Goal: Transaction & Acquisition: Purchase product/service

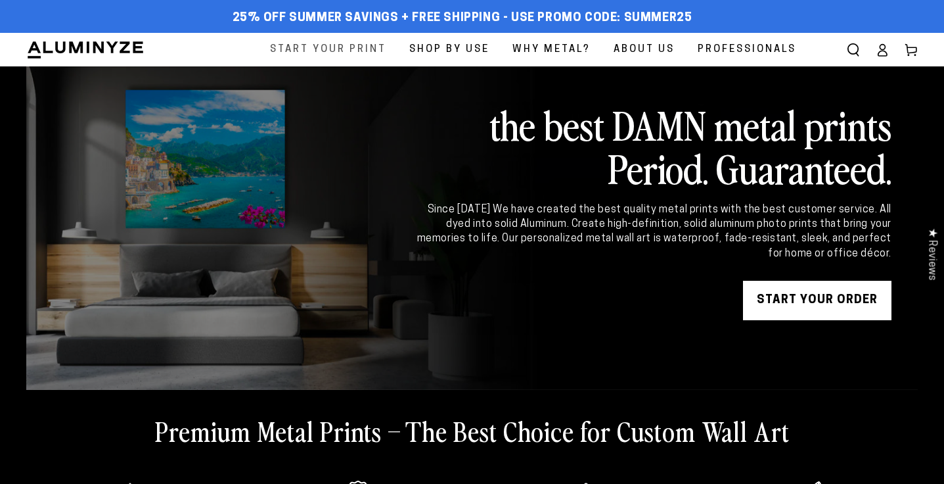
click at [366, 46] on span "Start Your Print" at bounding box center [328, 50] width 116 height 18
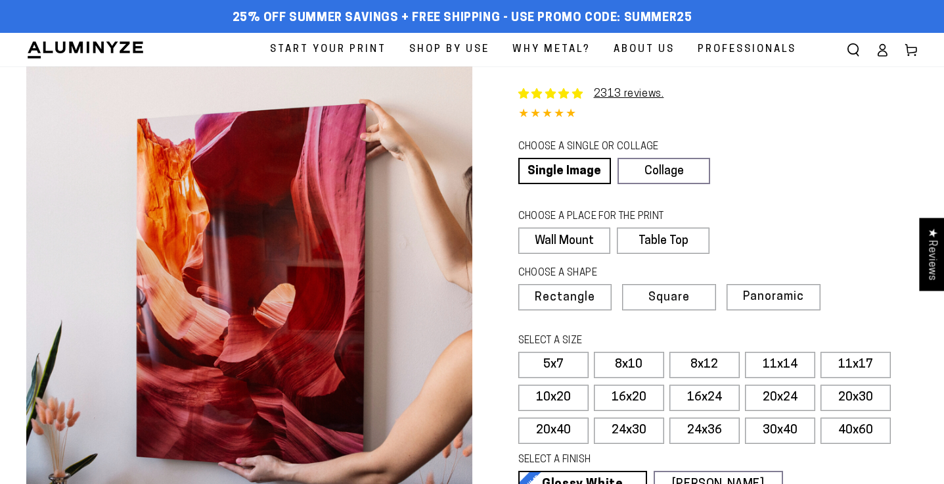
select select "**********"
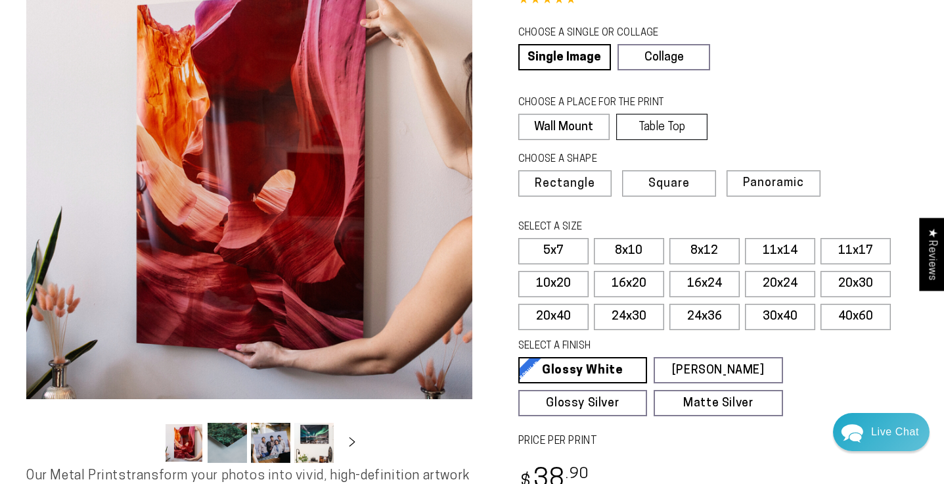
scroll to position [114, 0]
click at [771, 189] on label "Panoramic" at bounding box center [771, 183] width 93 height 26
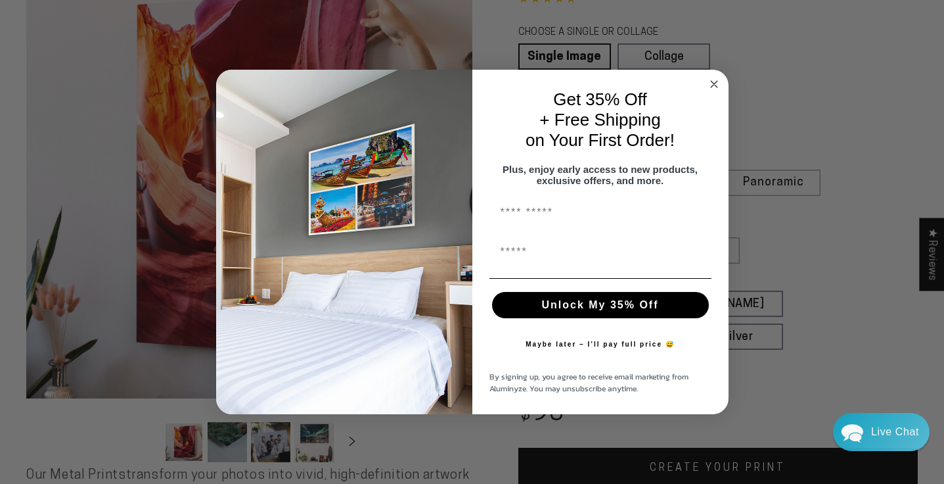
click at [715, 78] on circle "Close dialog" at bounding box center [713, 84] width 15 height 15
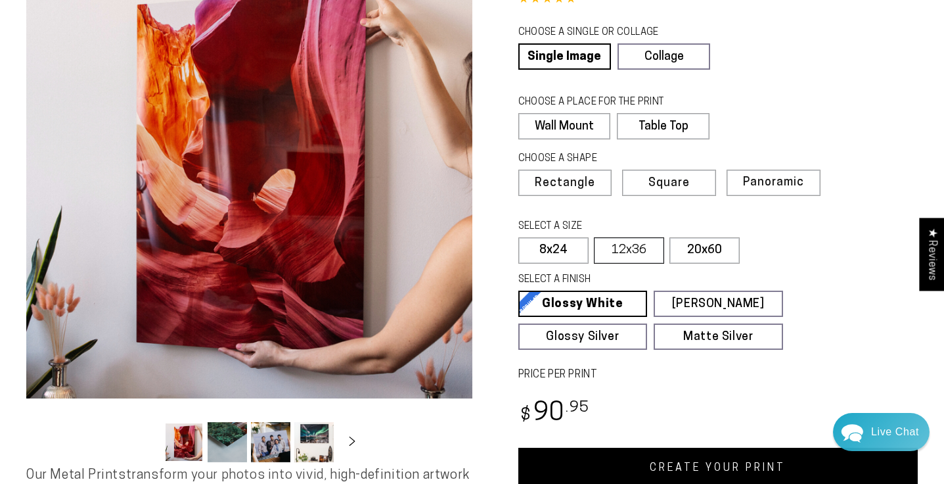
click at [631, 252] on label "12x36" at bounding box center [629, 250] width 70 height 26
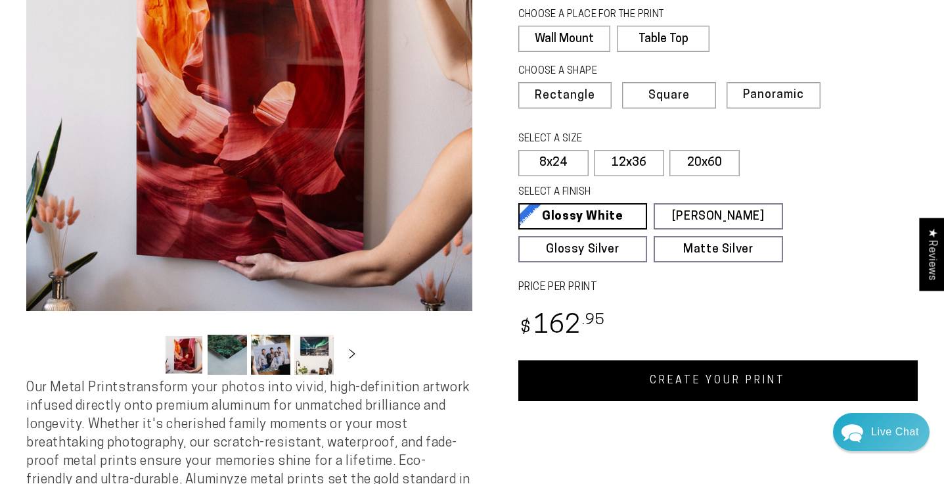
scroll to position [208, 0]
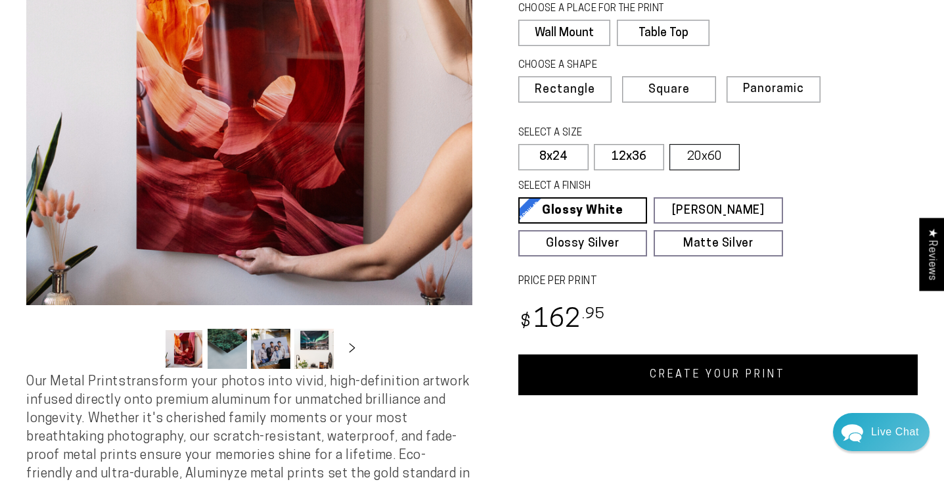
click at [722, 156] on label "20x60" at bounding box center [705, 157] width 70 height 26
click at [643, 155] on label "12x36" at bounding box center [629, 157] width 70 height 26
click at [708, 159] on label "20x60" at bounding box center [705, 157] width 70 height 26
click at [651, 158] on label "12x36" at bounding box center [629, 157] width 70 height 26
click at [707, 164] on label "20x60" at bounding box center [705, 157] width 70 height 26
